Goal: Transaction & Acquisition: Download file/media

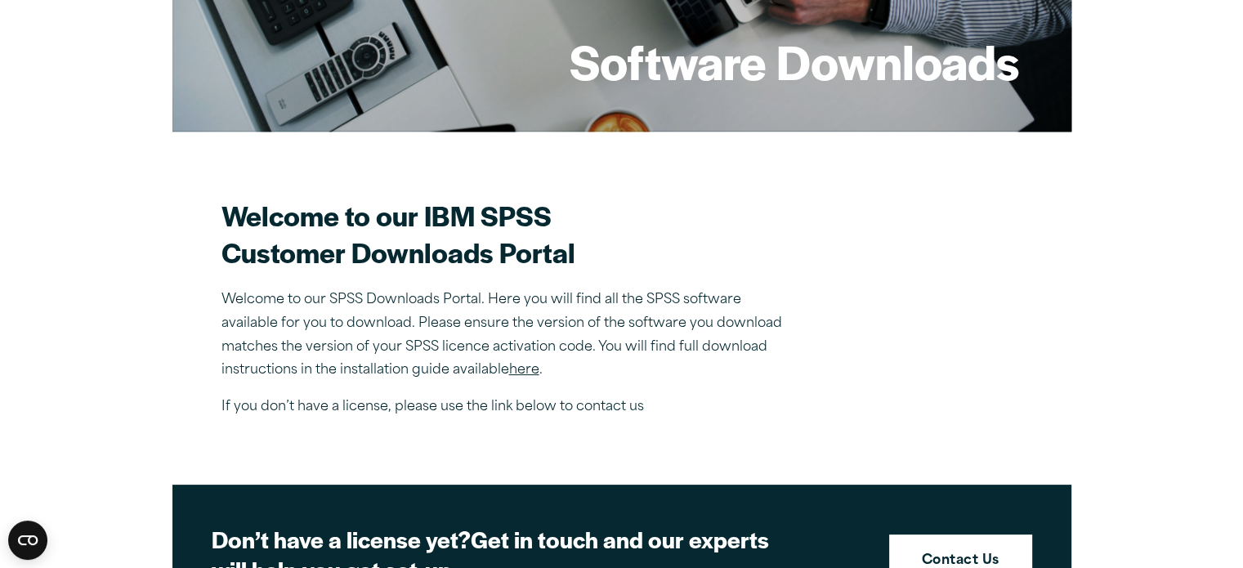
click at [532, 374] on link "here" at bounding box center [524, 370] width 30 height 13
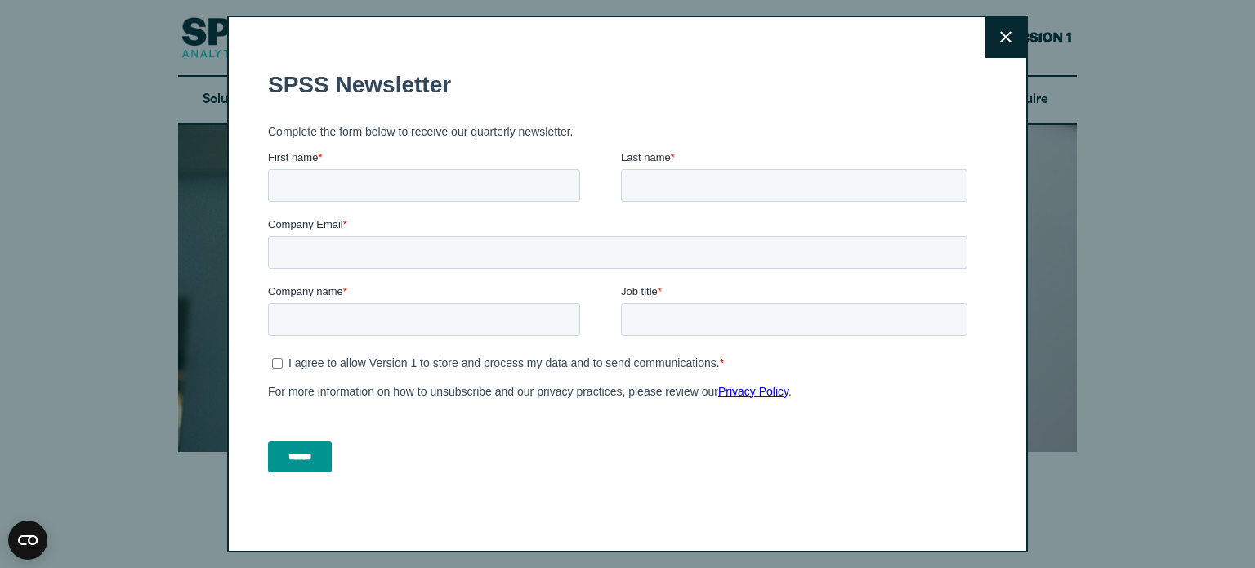
click at [1012, 35] on button "Close" at bounding box center [1006, 37] width 41 height 41
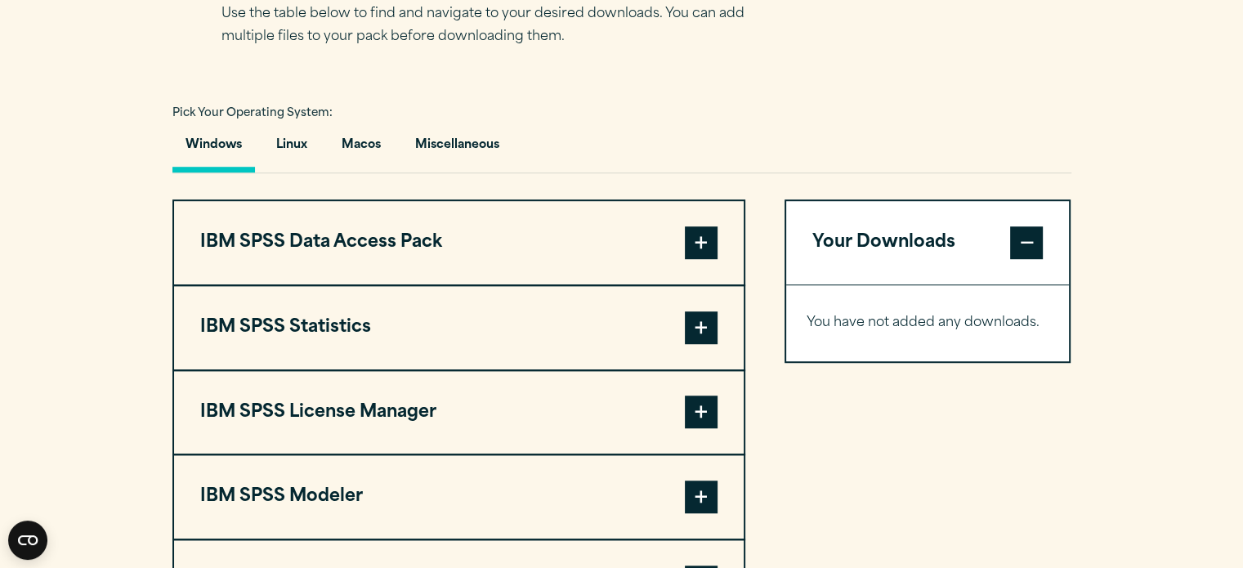
scroll to position [1125, 0]
click at [704, 243] on span at bounding box center [701, 242] width 33 height 33
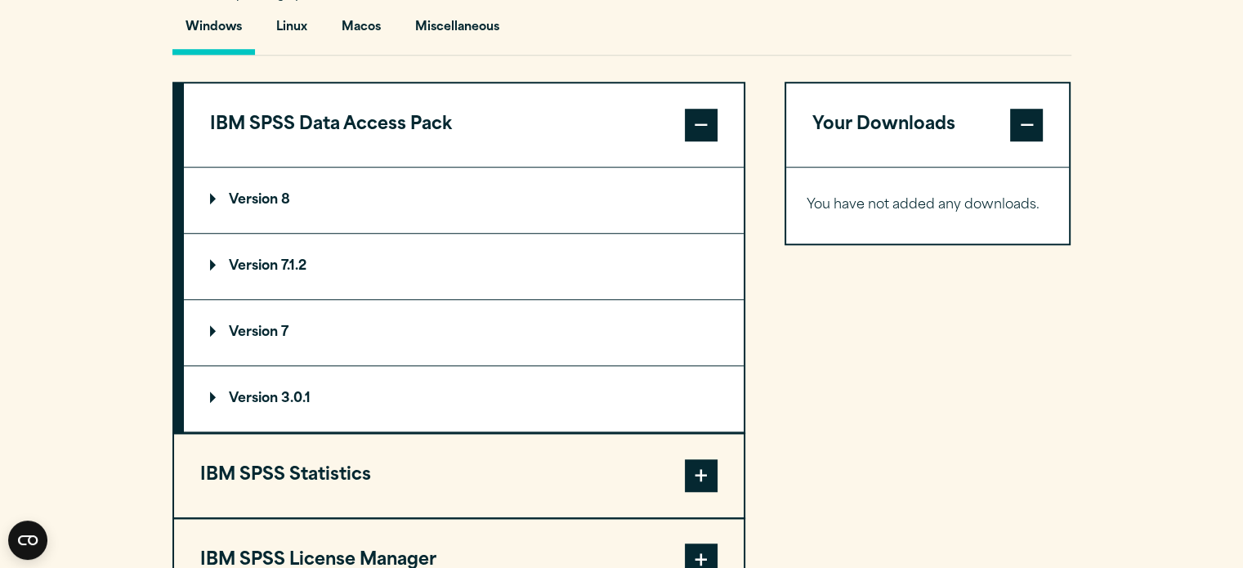
scroll to position [1265, 0]
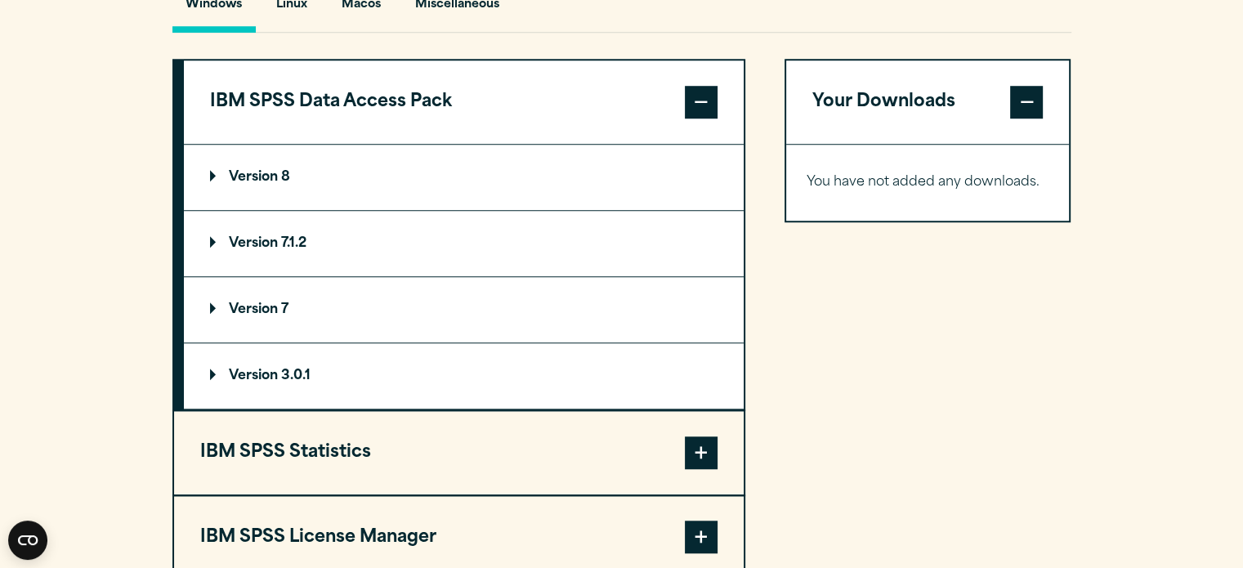
click at [664, 454] on button "IBM SPSS Statistics" at bounding box center [459, 452] width 570 height 83
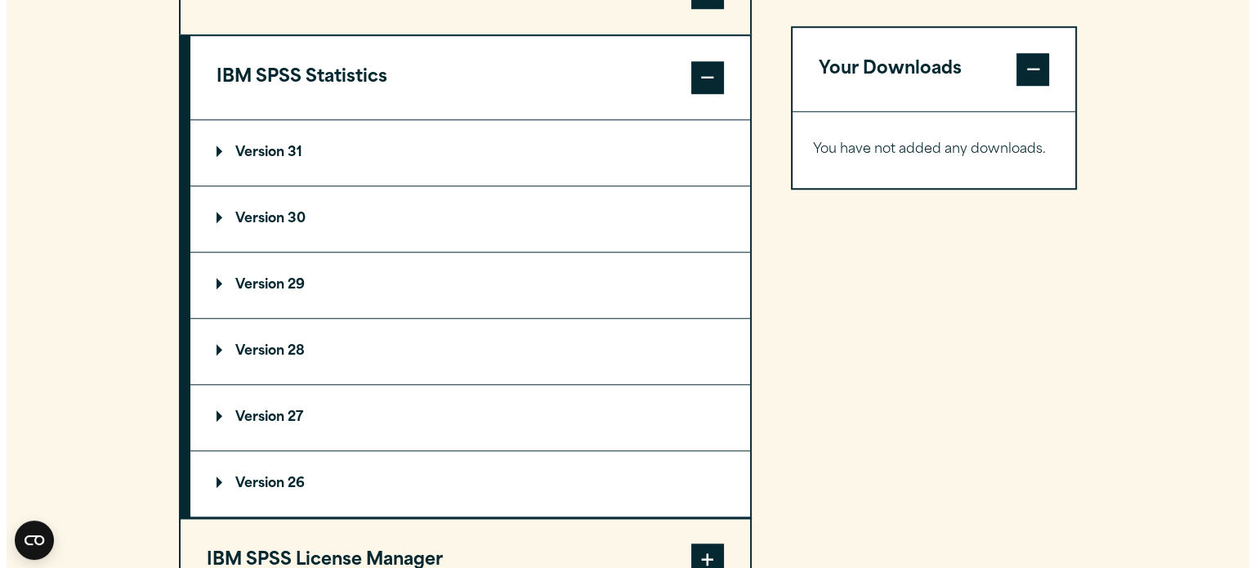
scroll to position [1366, 0]
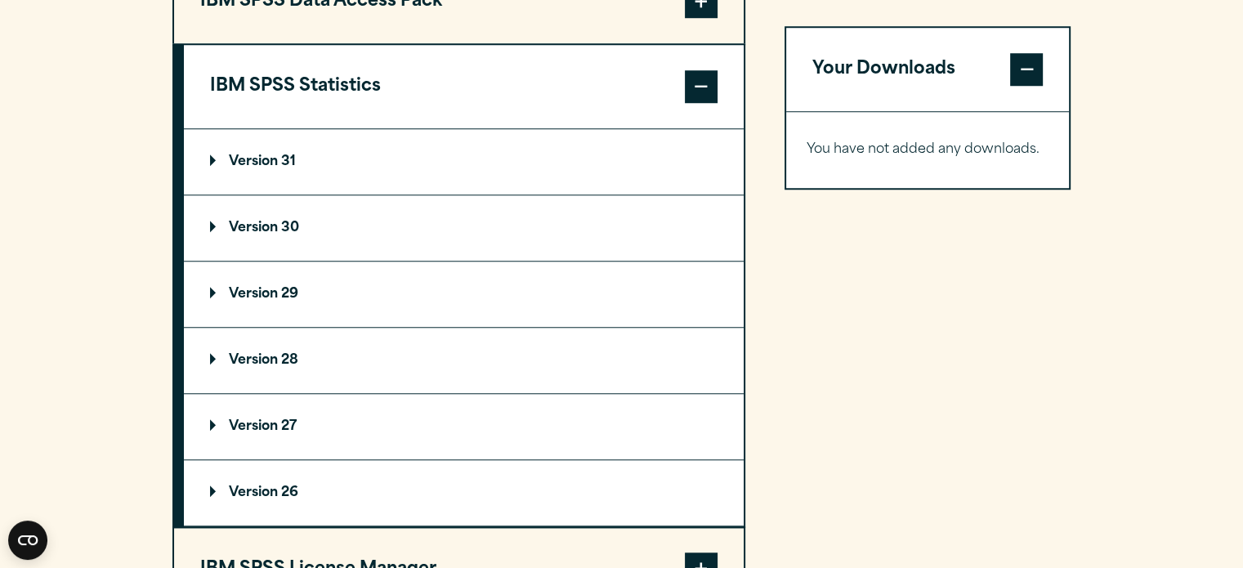
click at [382, 230] on summary "Version 30" at bounding box center [464, 227] width 560 height 65
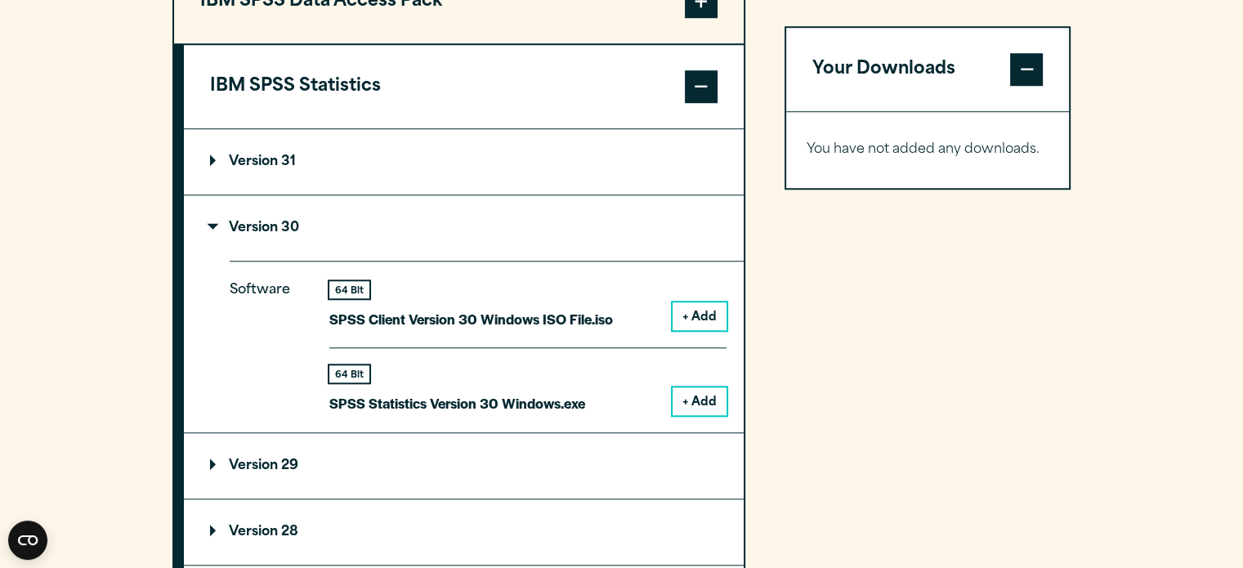
click at [709, 392] on button "+ Add" at bounding box center [700, 401] width 54 height 28
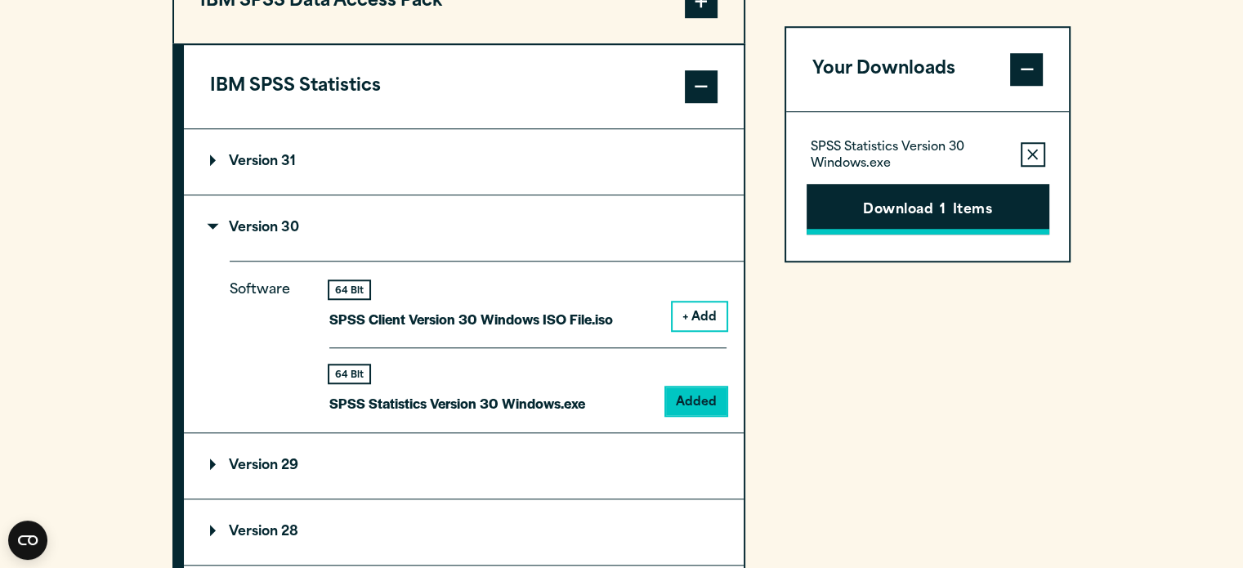
click at [912, 220] on button "Download 1 Items" at bounding box center [928, 209] width 243 height 51
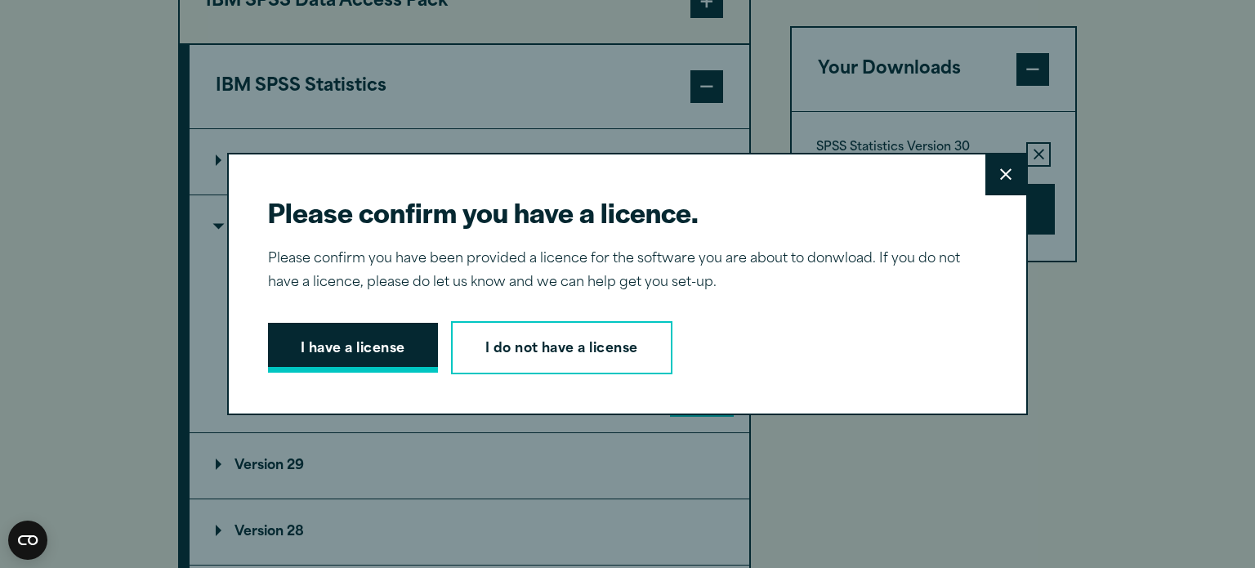
click at [355, 359] on button "I have a license" at bounding box center [353, 348] width 170 height 51
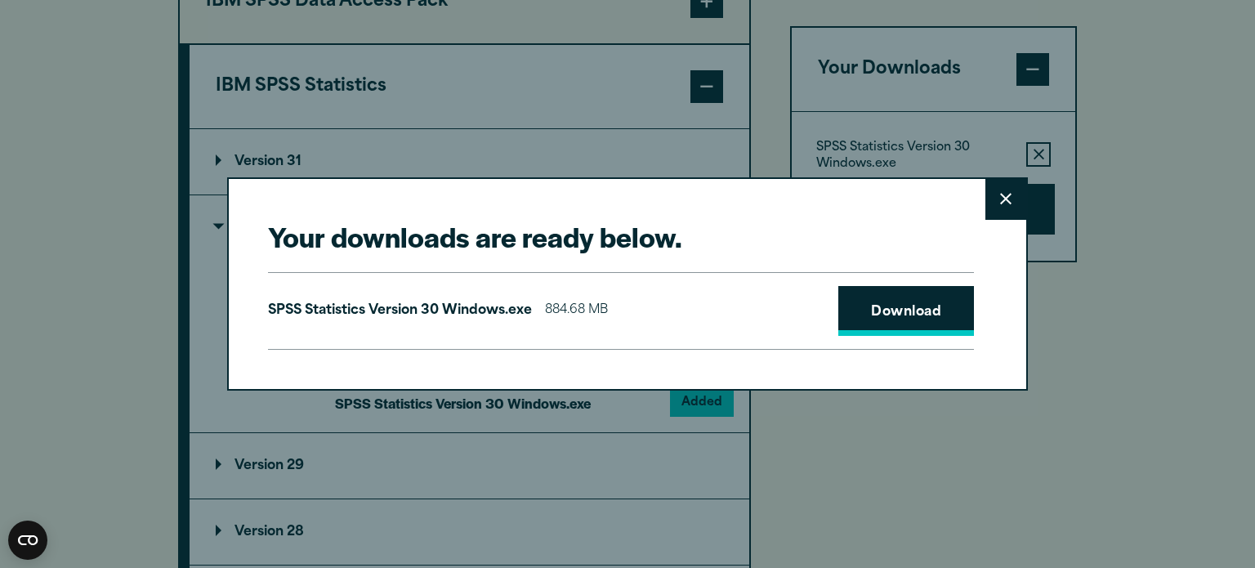
click at [940, 322] on link "Download" at bounding box center [906, 311] width 136 height 51
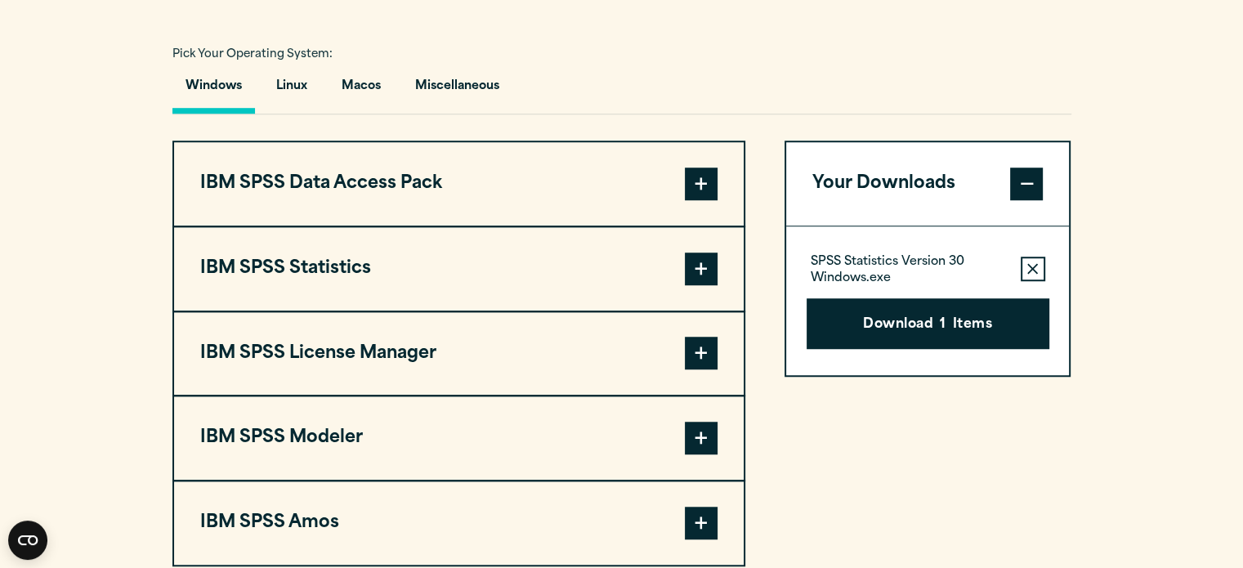
scroll to position [1185, 0]
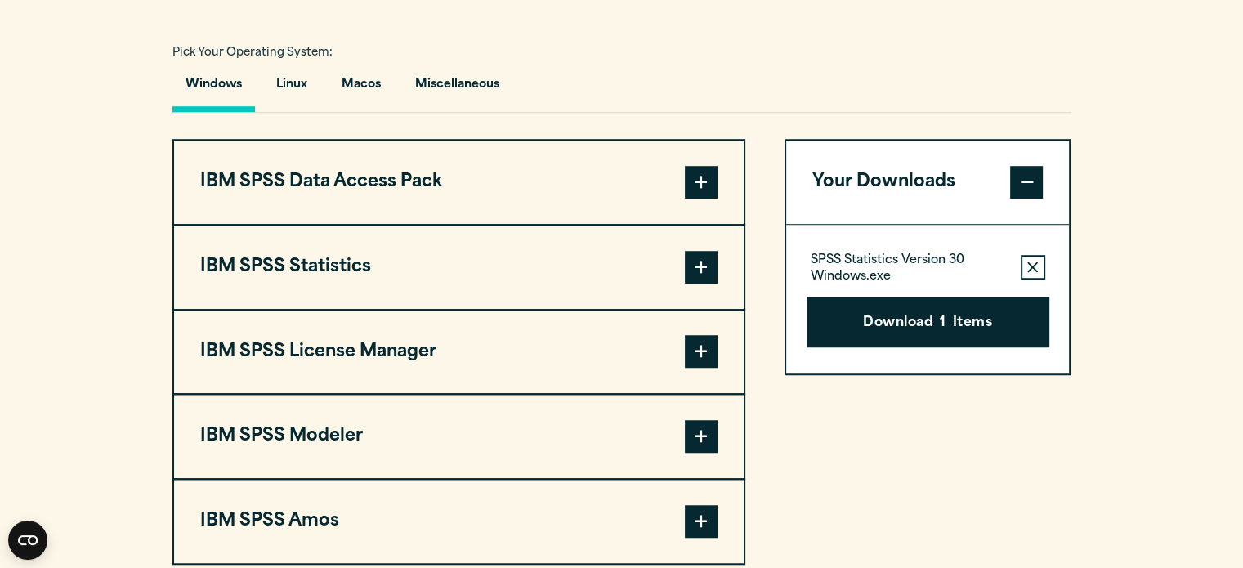
click at [629, 246] on button "IBM SPSS Statistics" at bounding box center [459, 267] width 570 height 83
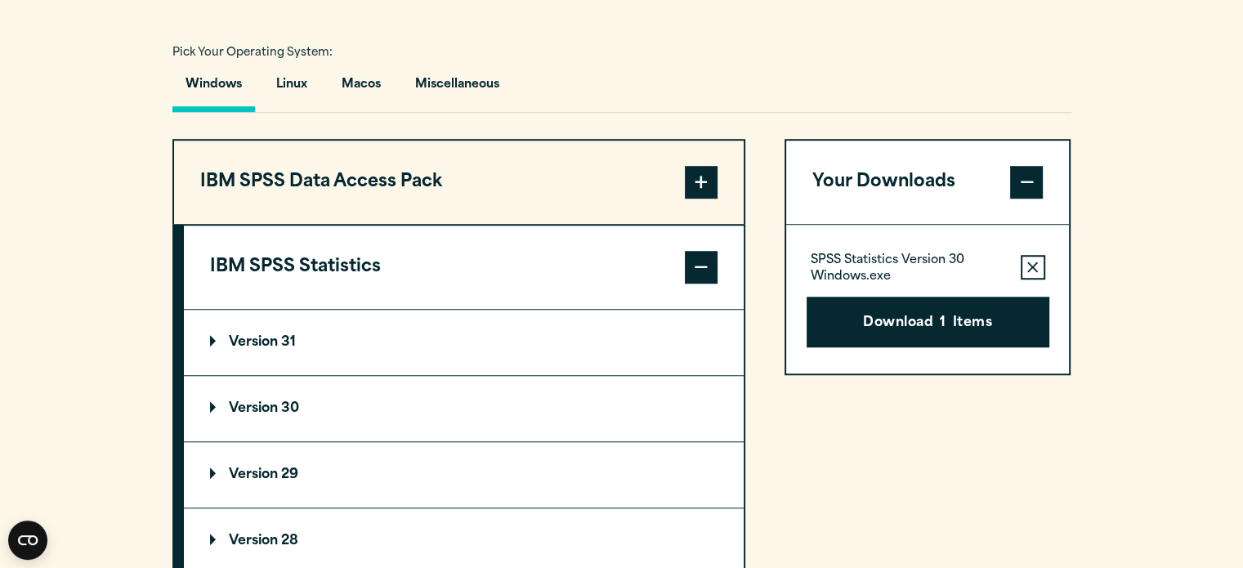
click at [469, 392] on summary "Version 30" at bounding box center [464, 408] width 560 height 65
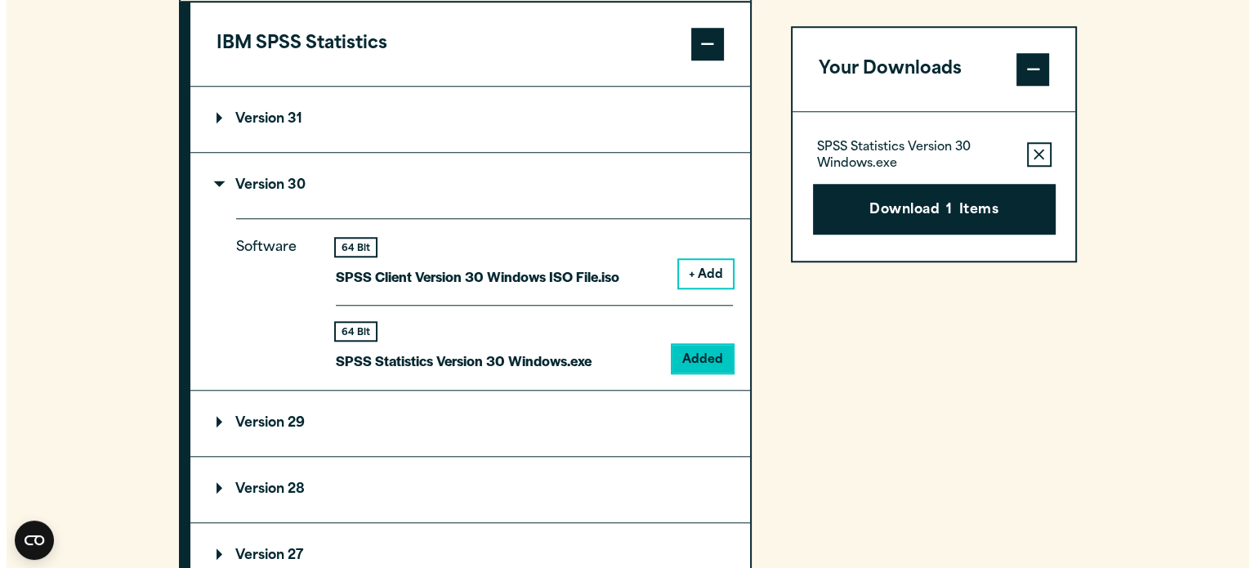
scroll to position [1411, 0]
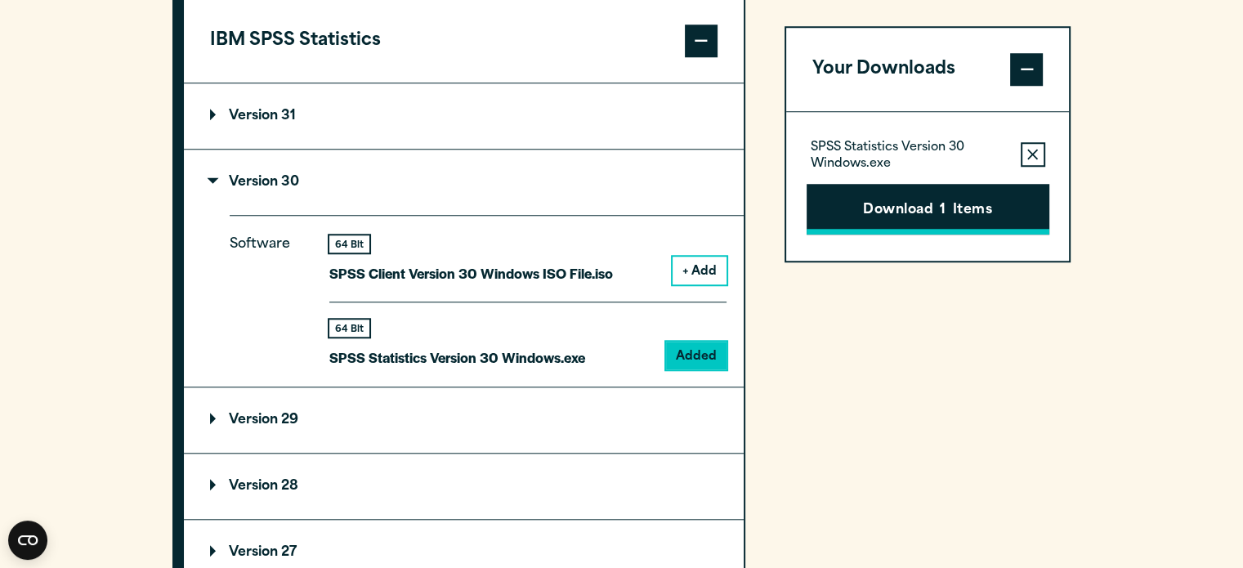
click at [932, 220] on button "Download 1 Items" at bounding box center [928, 209] width 243 height 51
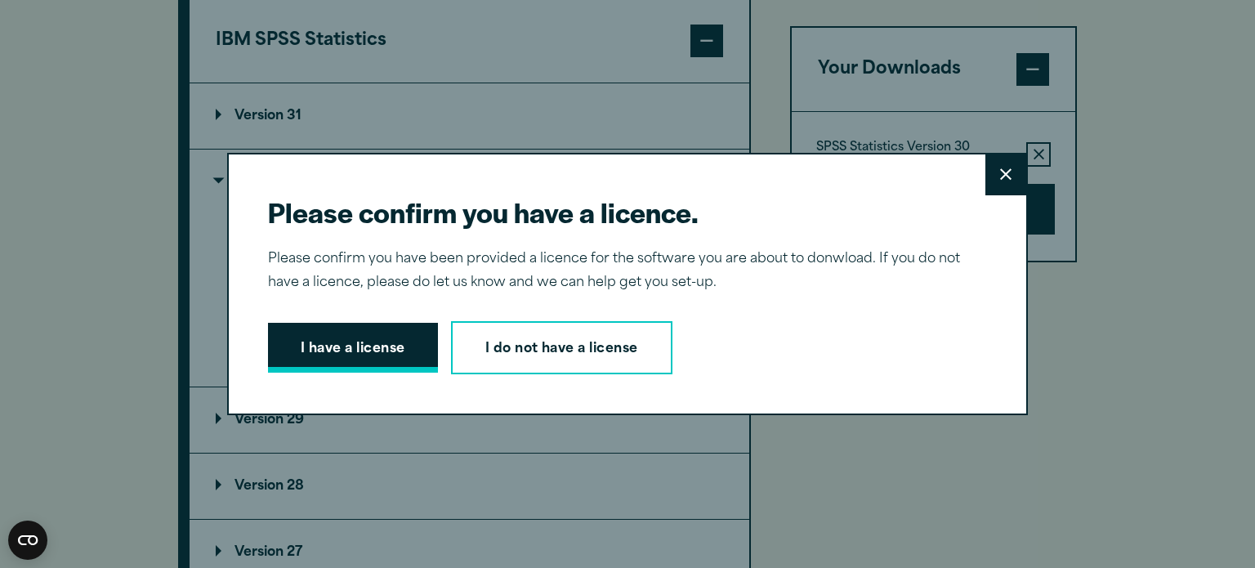
click at [322, 352] on button "I have a license" at bounding box center [353, 348] width 170 height 51
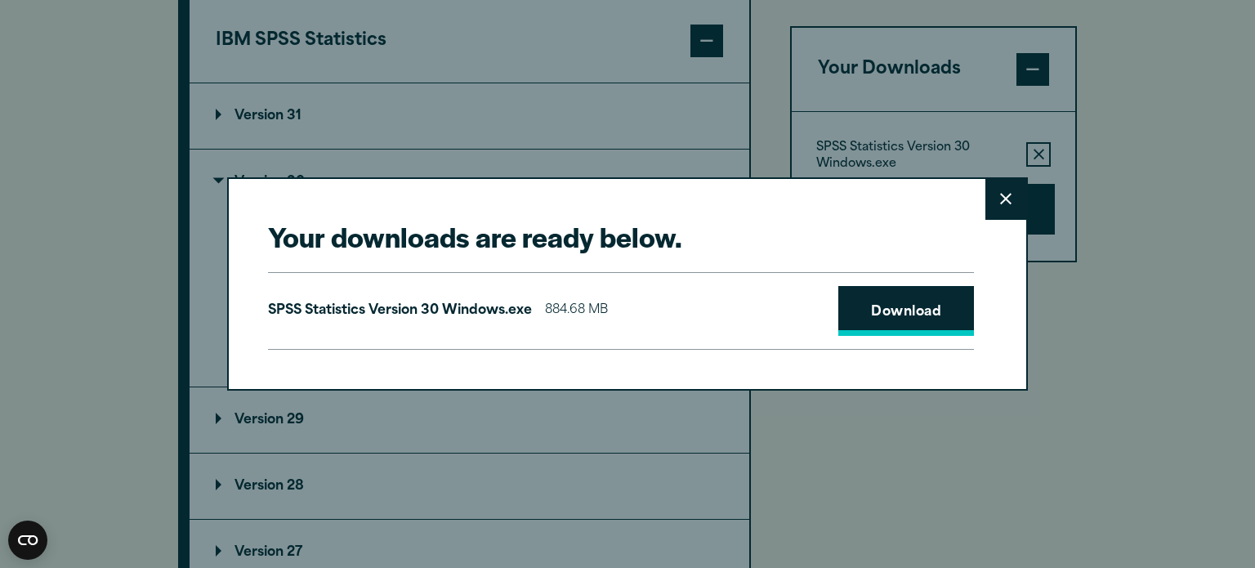
click at [867, 305] on link "Download" at bounding box center [906, 311] width 136 height 51
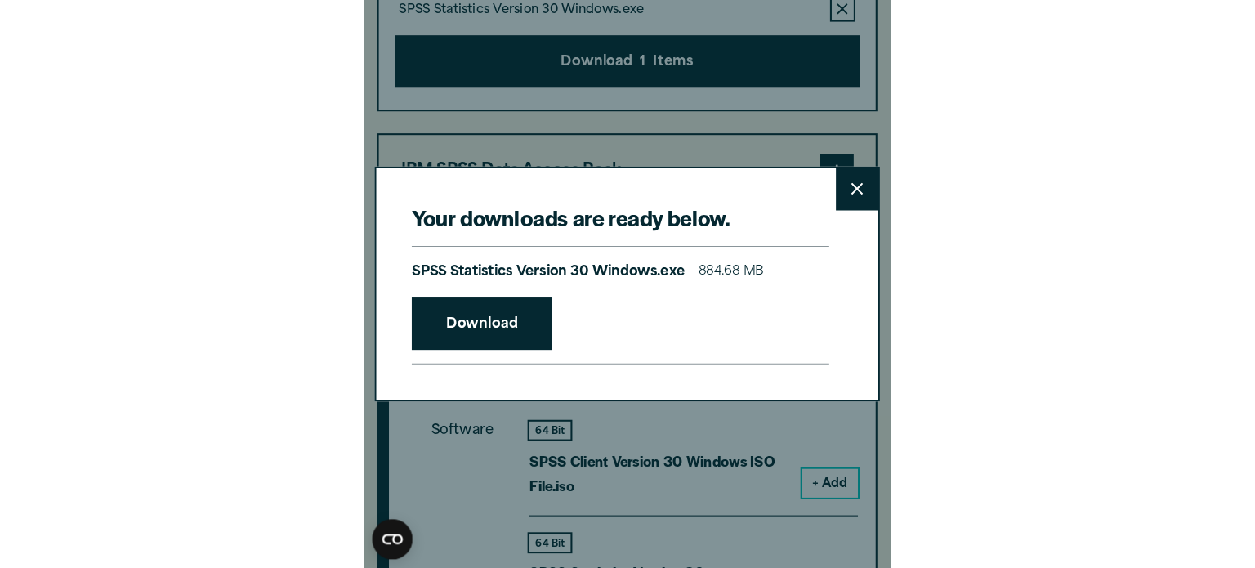
scroll to position [1402, 0]
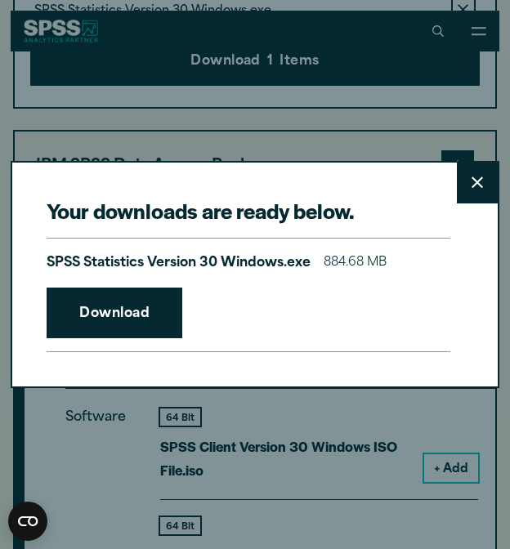
click at [356, 293] on div "SPSS Statistics Version 30 Windows.exe 884.68 MB Download" at bounding box center [248, 295] width 403 height 114
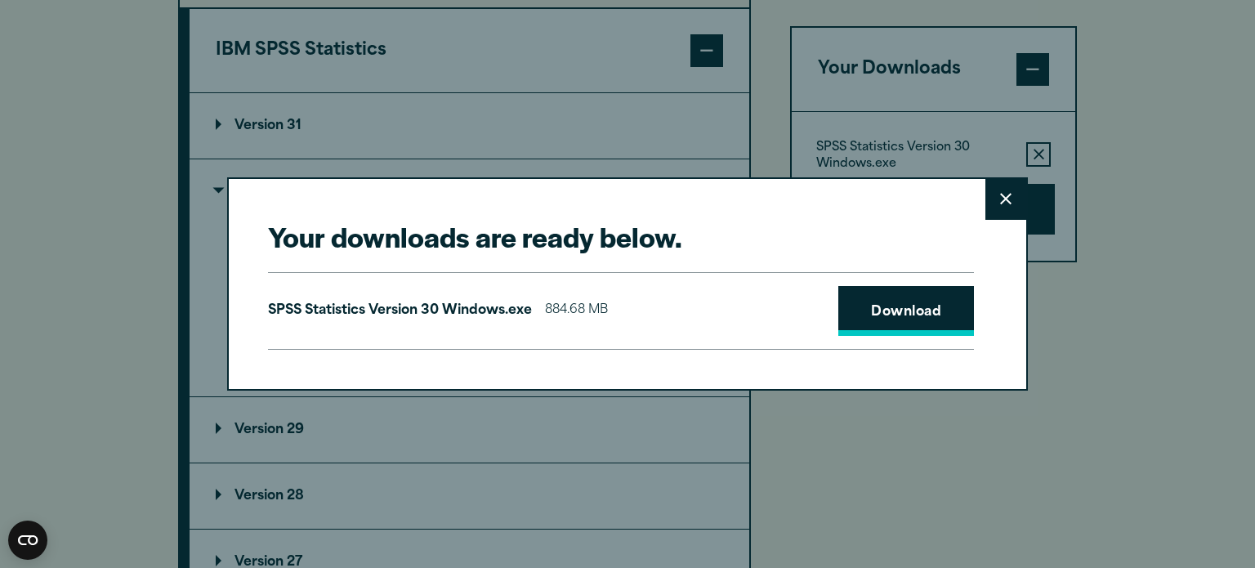
click at [874, 320] on link "Download" at bounding box center [906, 311] width 136 height 51
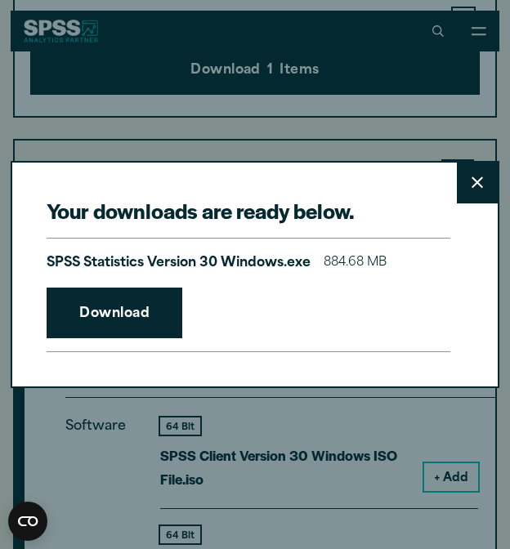
scroll to position [1392, 0]
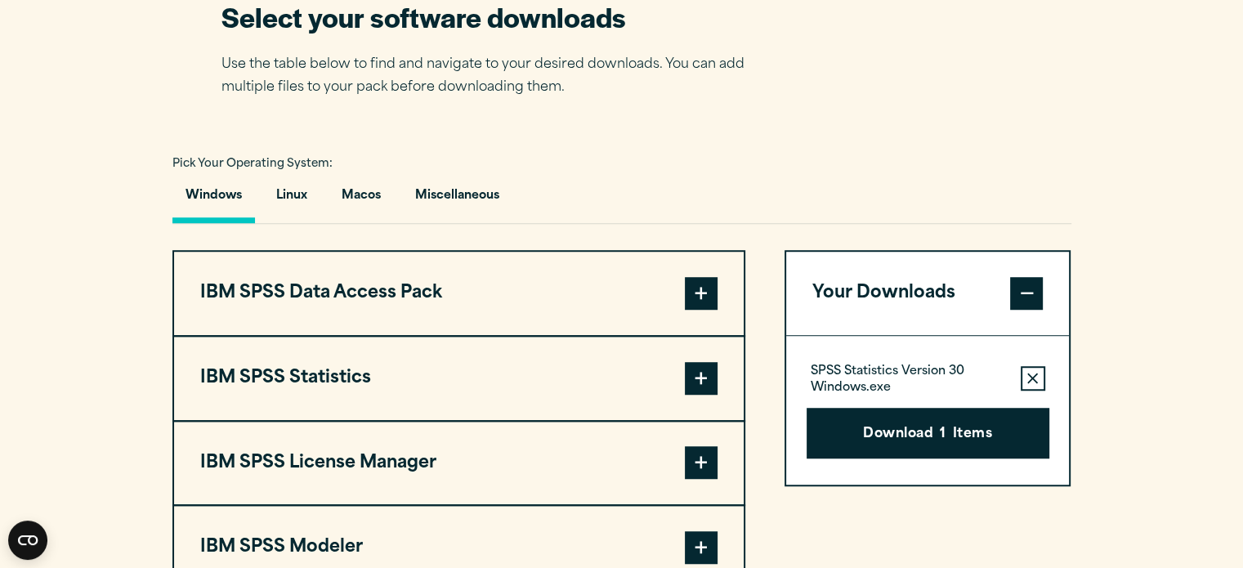
scroll to position [1075, 0]
click at [715, 382] on span at bounding box center [701, 377] width 33 height 33
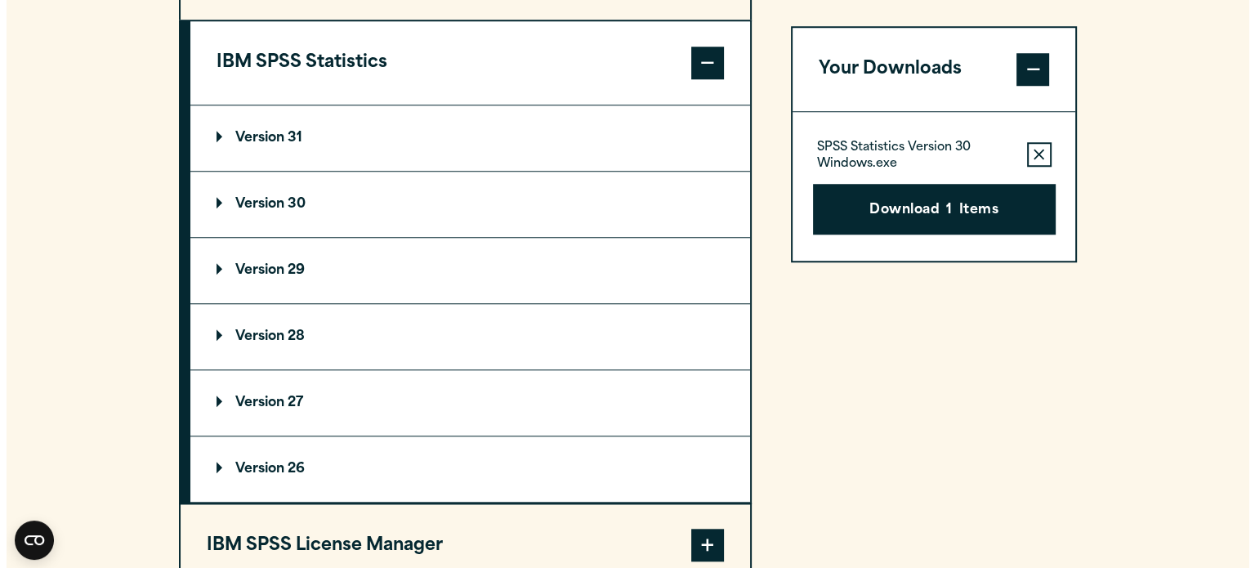
scroll to position [1389, 0]
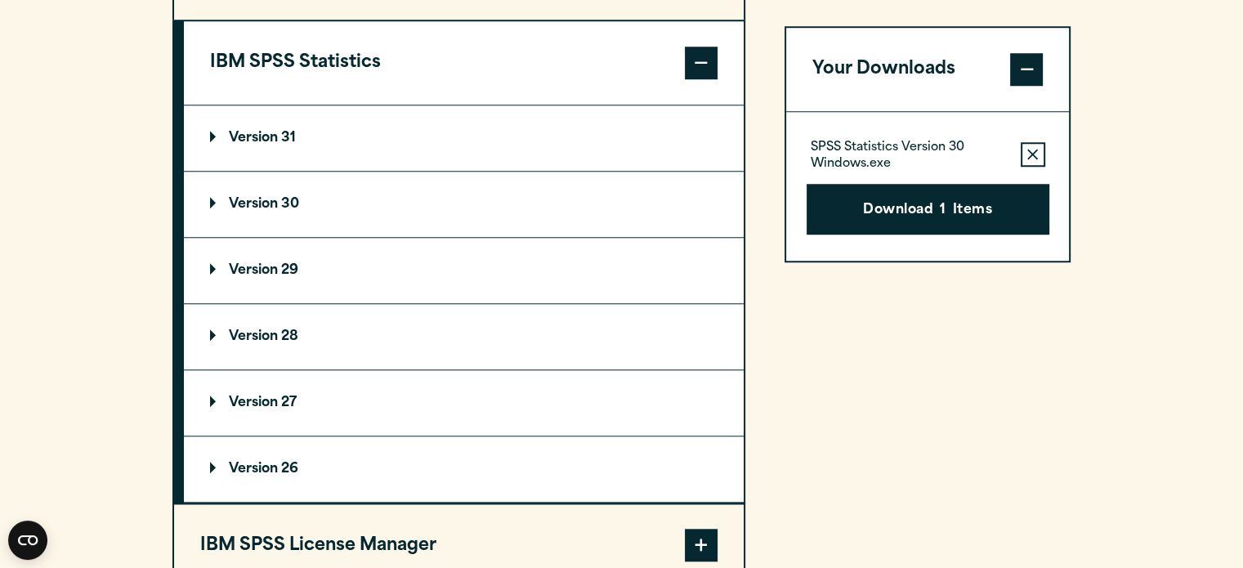
click at [406, 191] on summary "Version 30" at bounding box center [464, 204] width 560 height 65
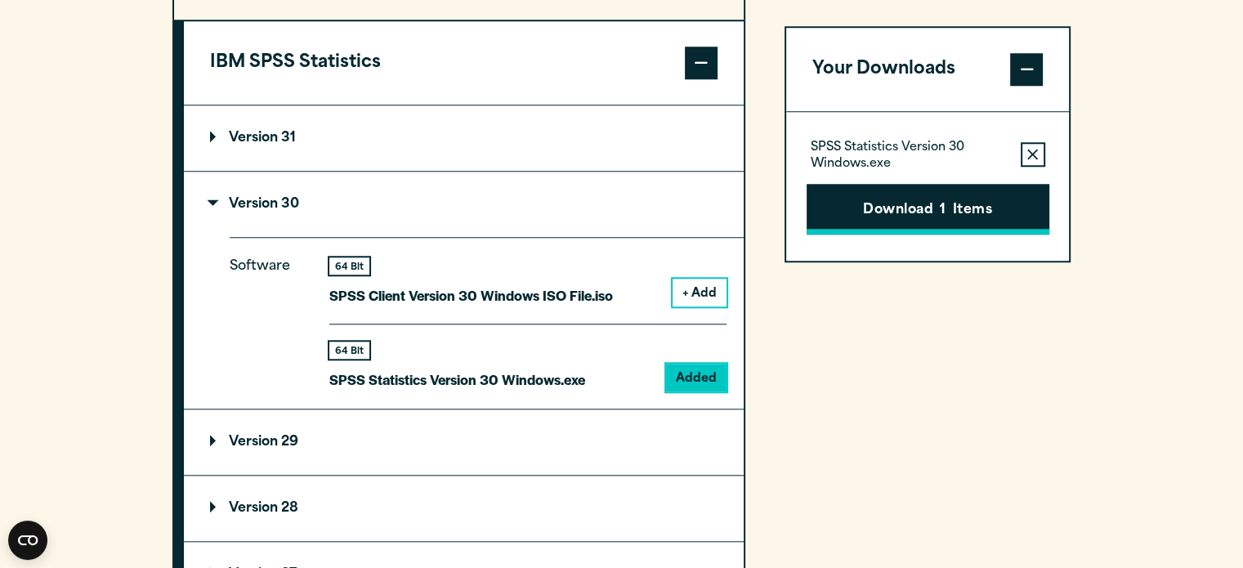
click at [866, 216] on button "Download 1 Items" at bounding box center [928, 209] width 243 height 51
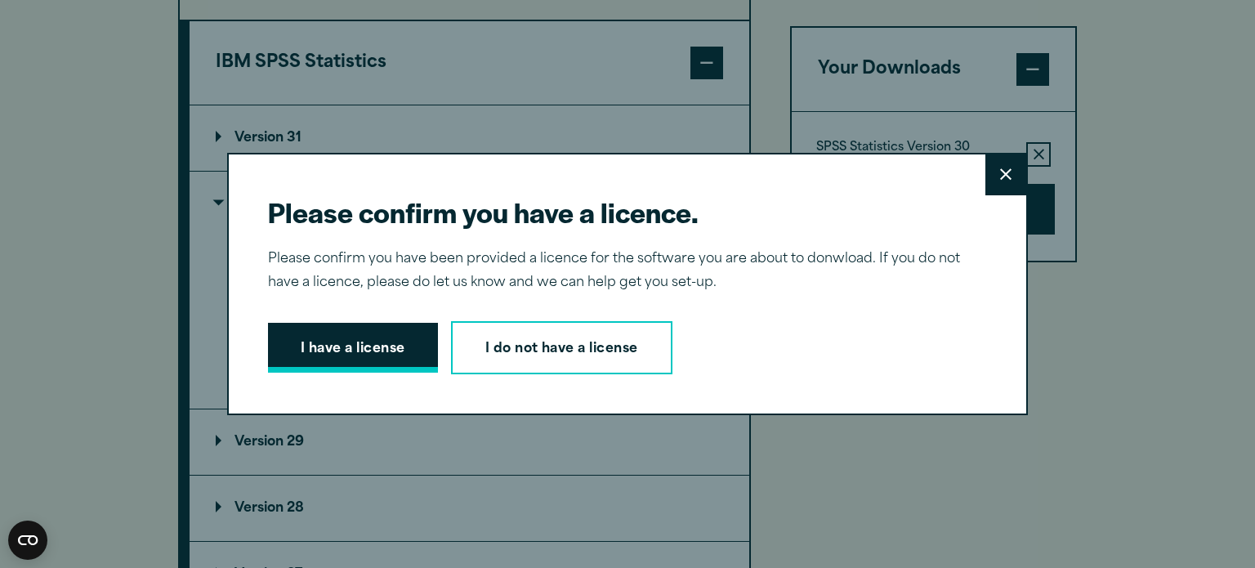
click at [368, 349] on button "I have a license" at bounding box center [353, 348] width 170 height 51
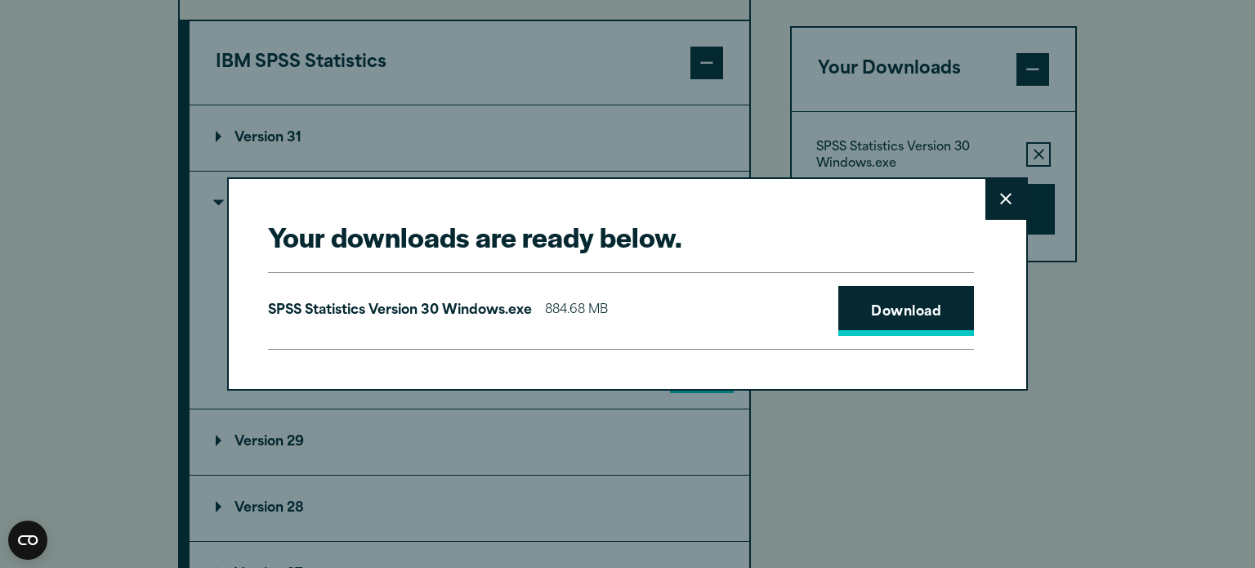
click at [912, 329] on link "Download" at bounding box center [906, 311] width 136 height 51
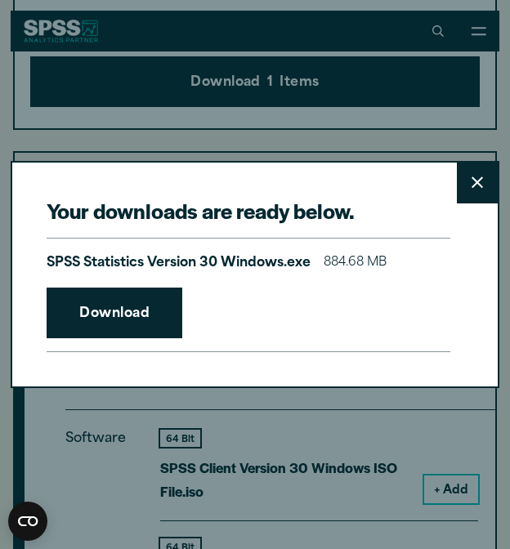
scroll to position [1380, 0]
